Goal: Answer question/provide support

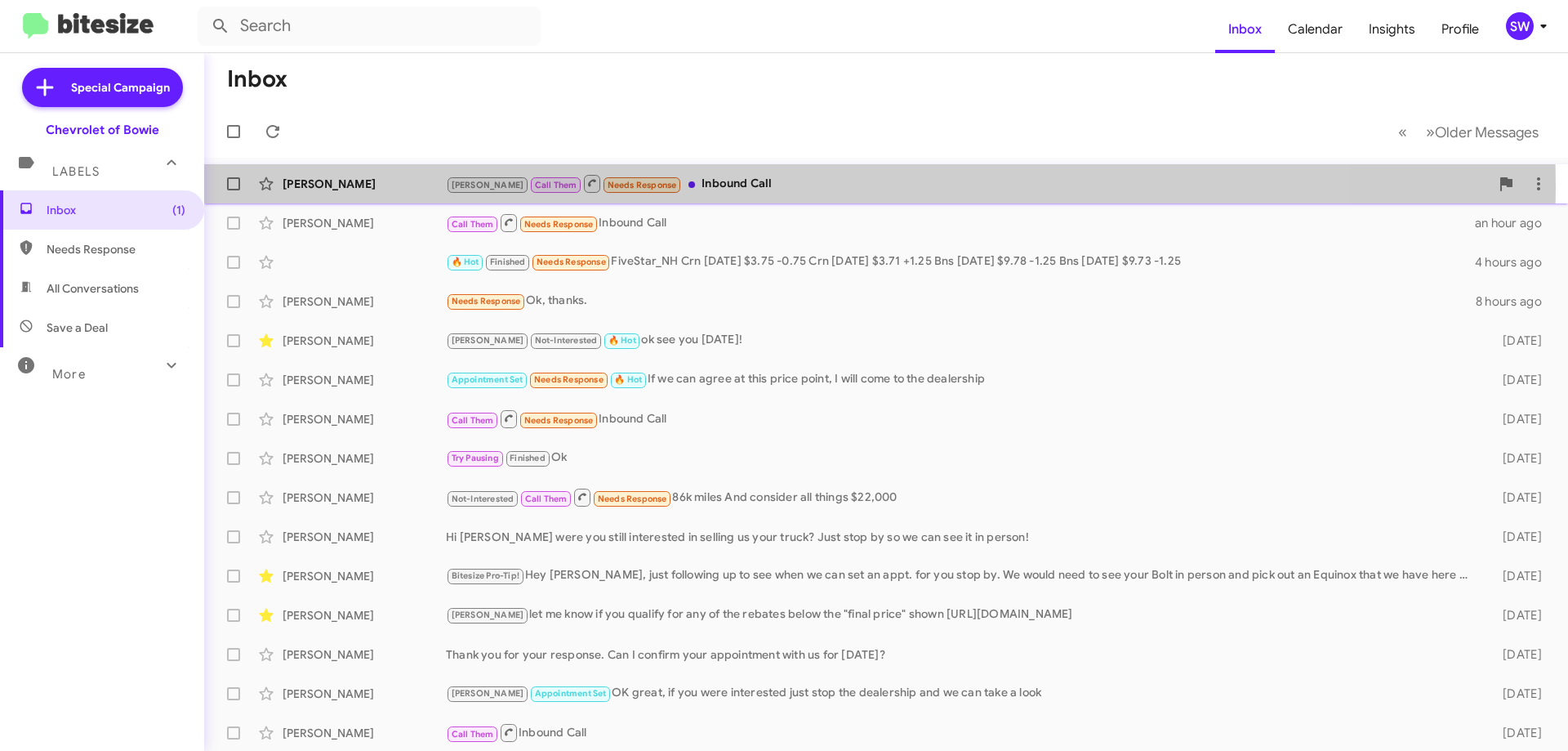
click at [726, 187] on div "Brian Call Them Needs Response Inbound Call" at bounding box center [967, 183] width 1043 height 20
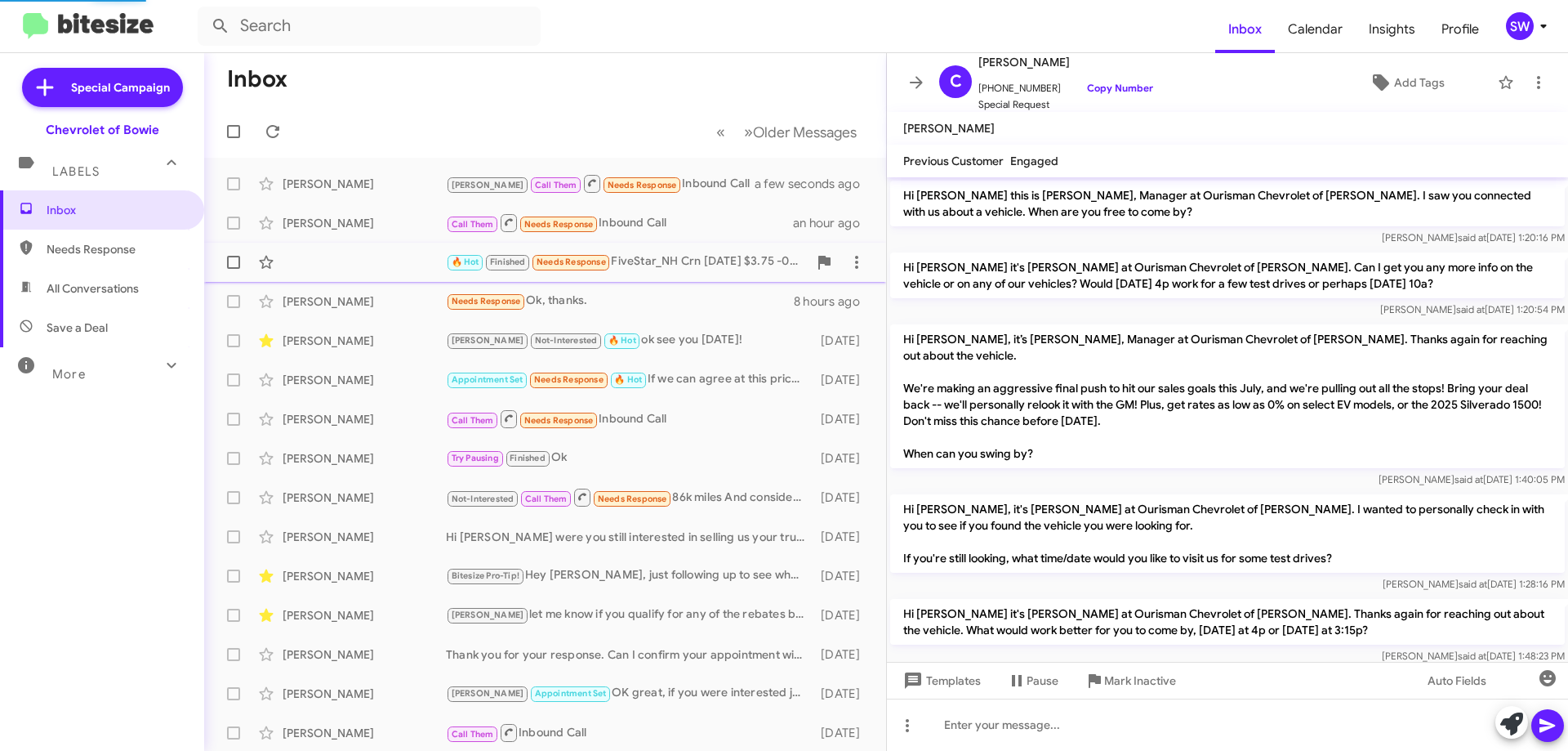
scroll to position [579, 0]
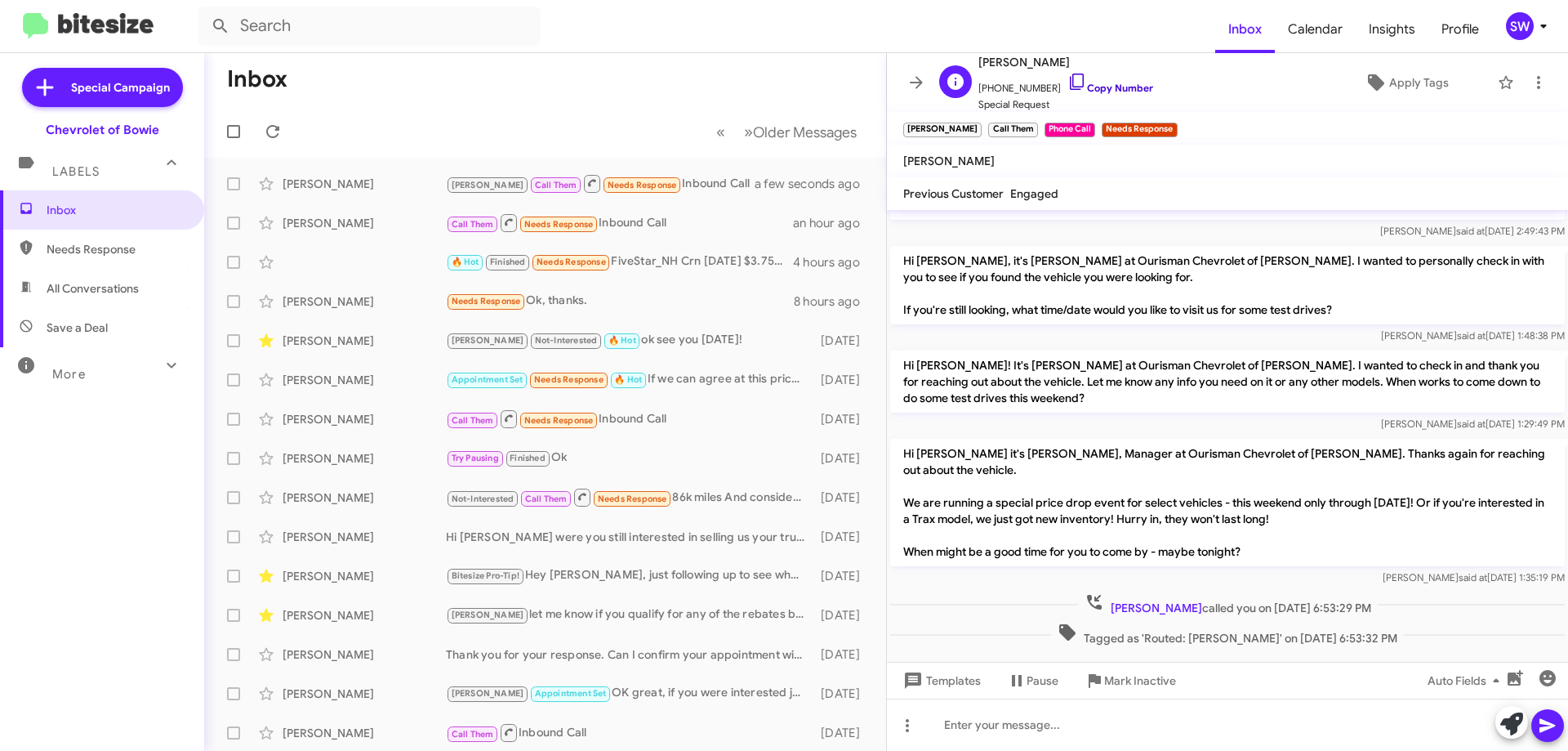
click at [1067, 83] on icon at bounding box center [1077, 82] width 20 height 20
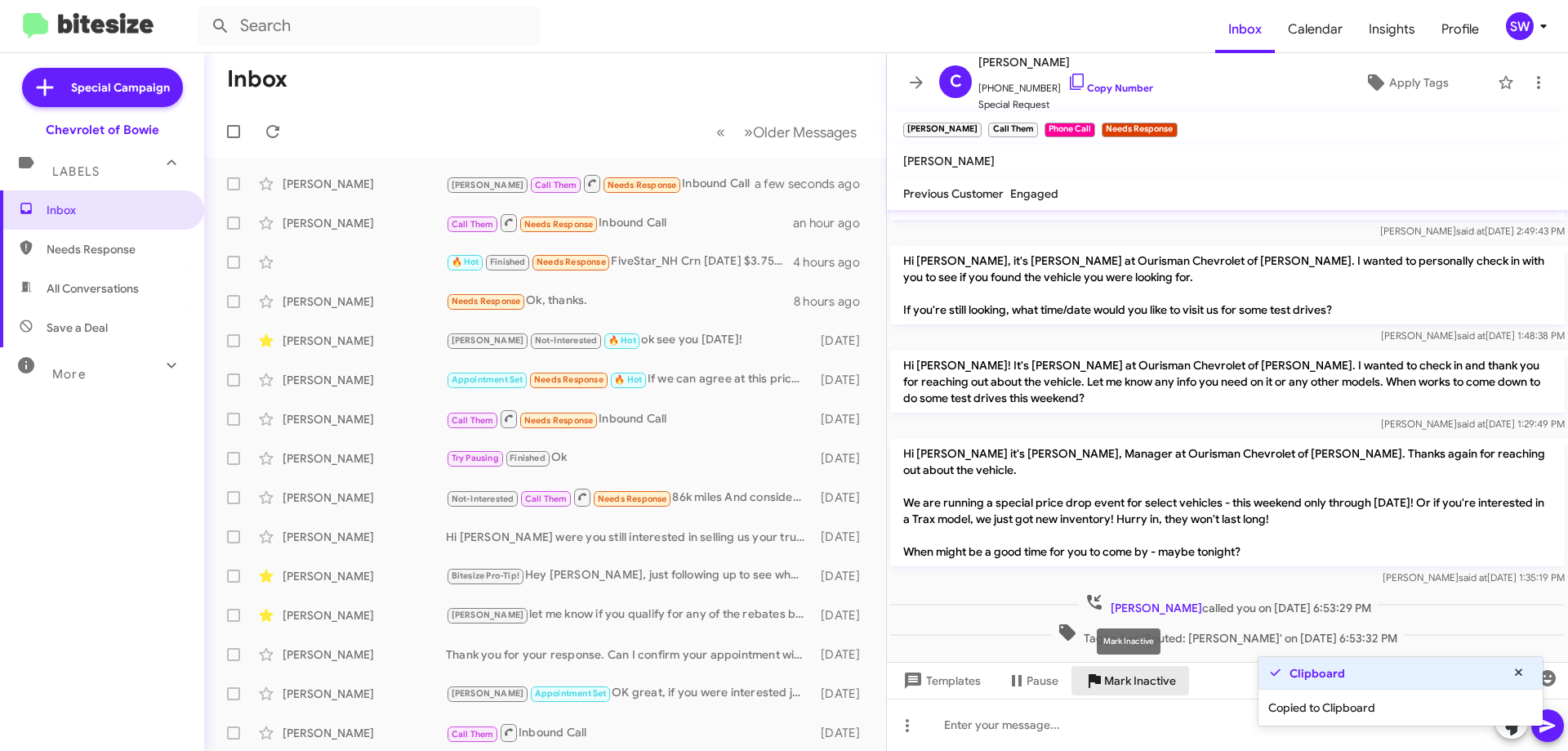
click at [1133, 677] on span "Mark Inactive" at bounding box center [1140, 681] width 72 height 29
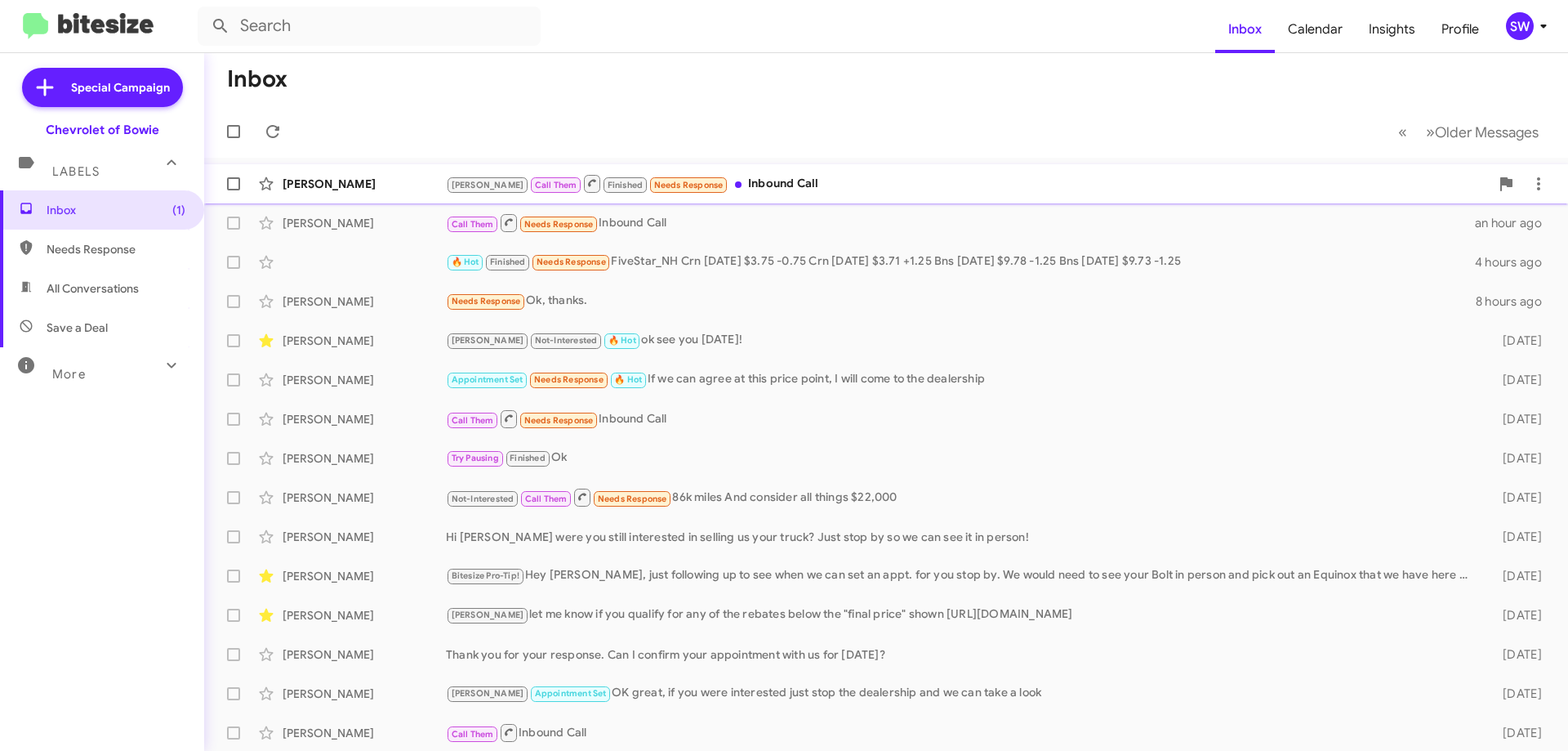
drag, startPoint x: 756, startPoint y: 189, endPoint x: 762, endPoint y: 180, distance: 10.8
click at [757, 187] on div "Brian Call Them Finished Needs Response Inbound Call" at bounding box center [967, 183] width 1043 height 20
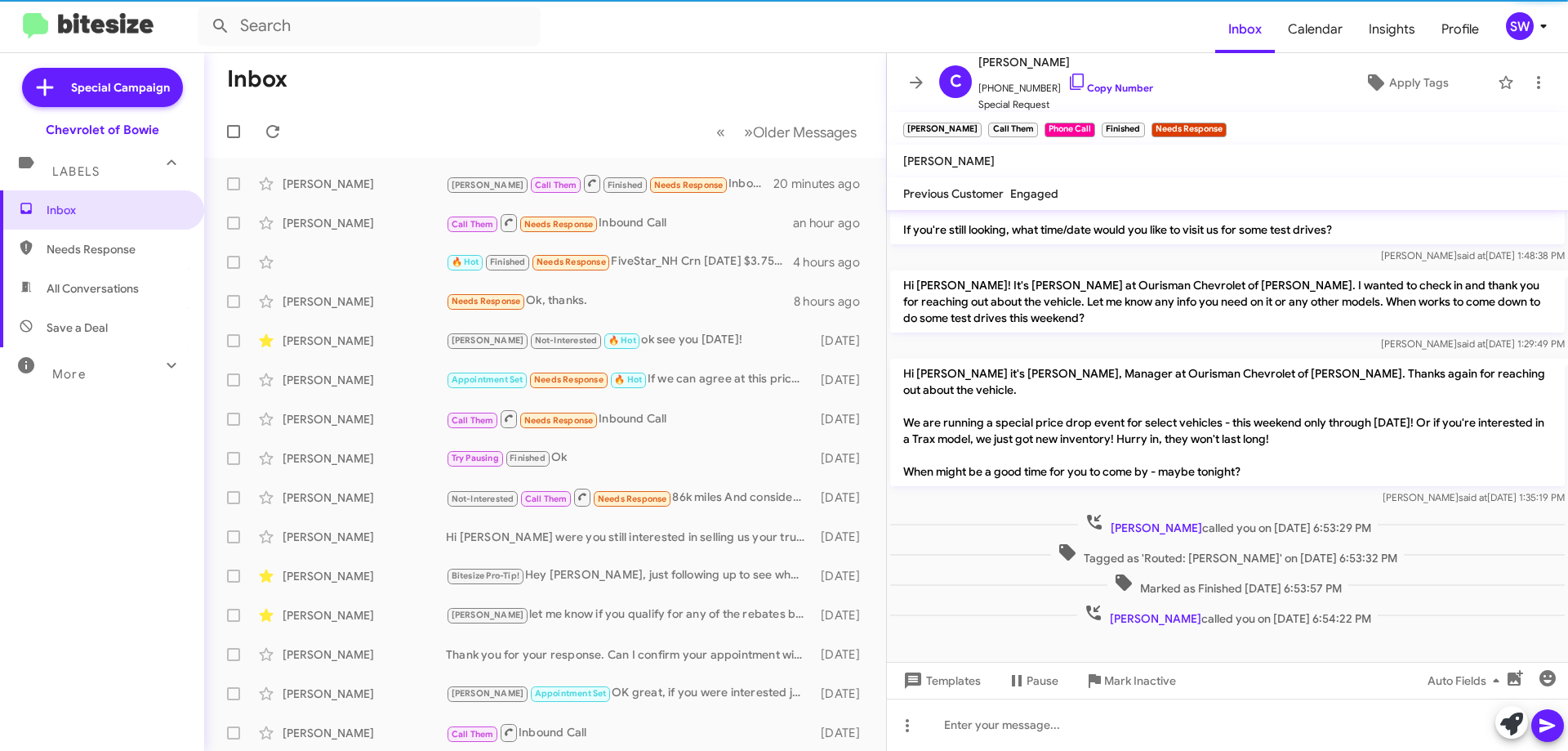
scroll to position [680, 0]
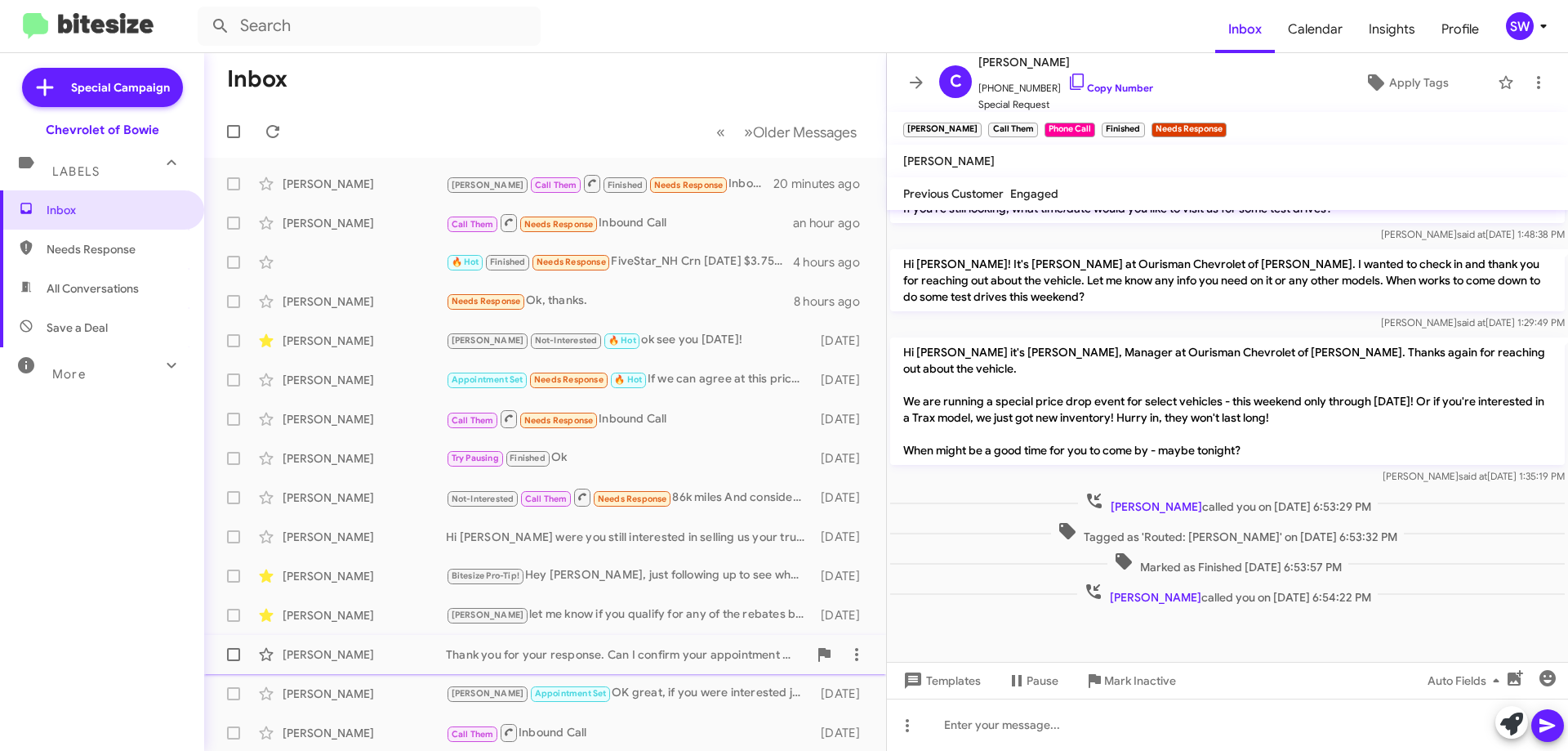
drag, startPoint x: 1119, startPoint y: 677, endPoint x: 1111, endPoint y: 671, distance: 10.0
click at [1117, 674] on span "Mark Inactive" at bounding box center [1140, 681] width 72 height 29
